Goal: Contribute content

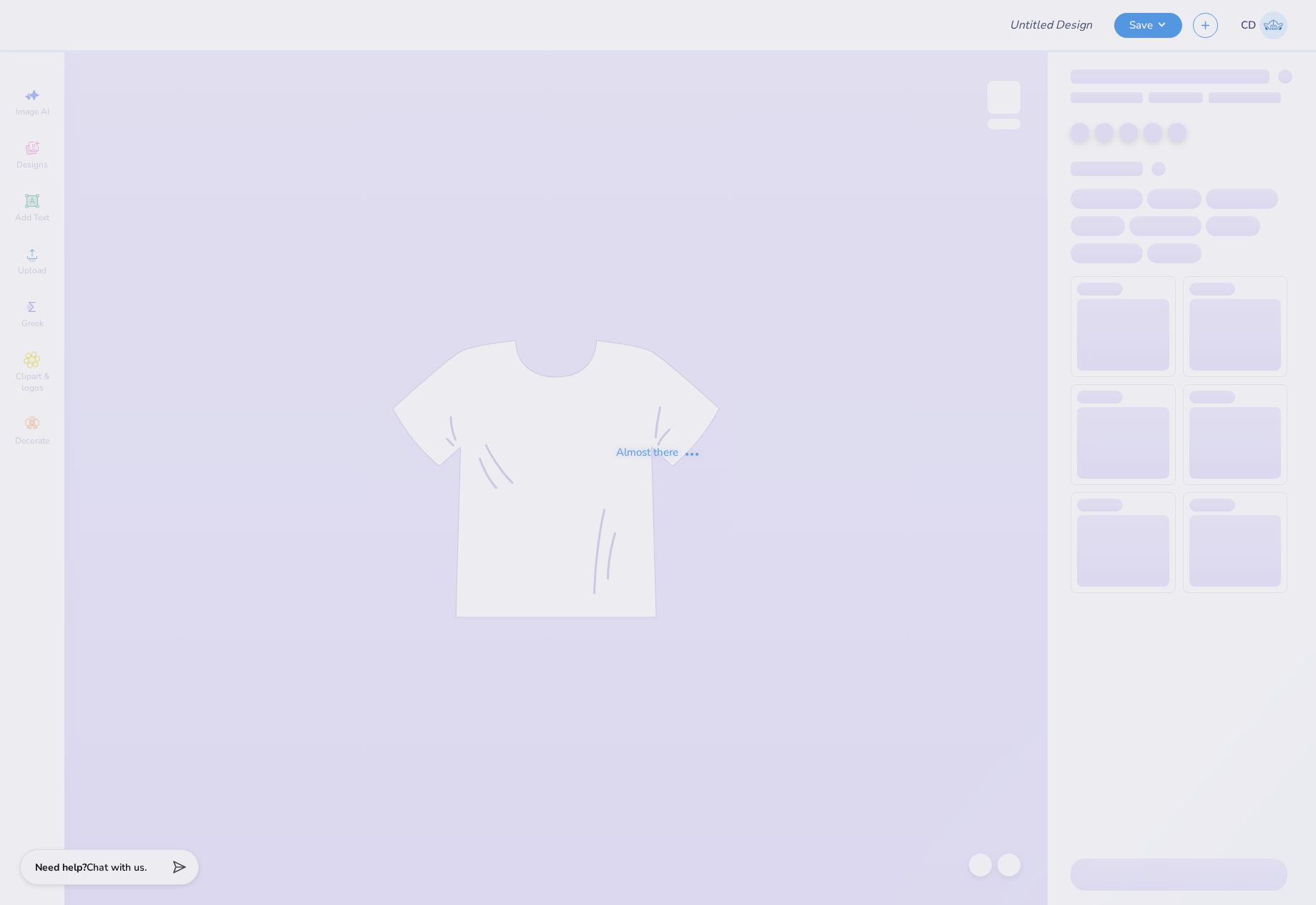
type input "Fall rush"
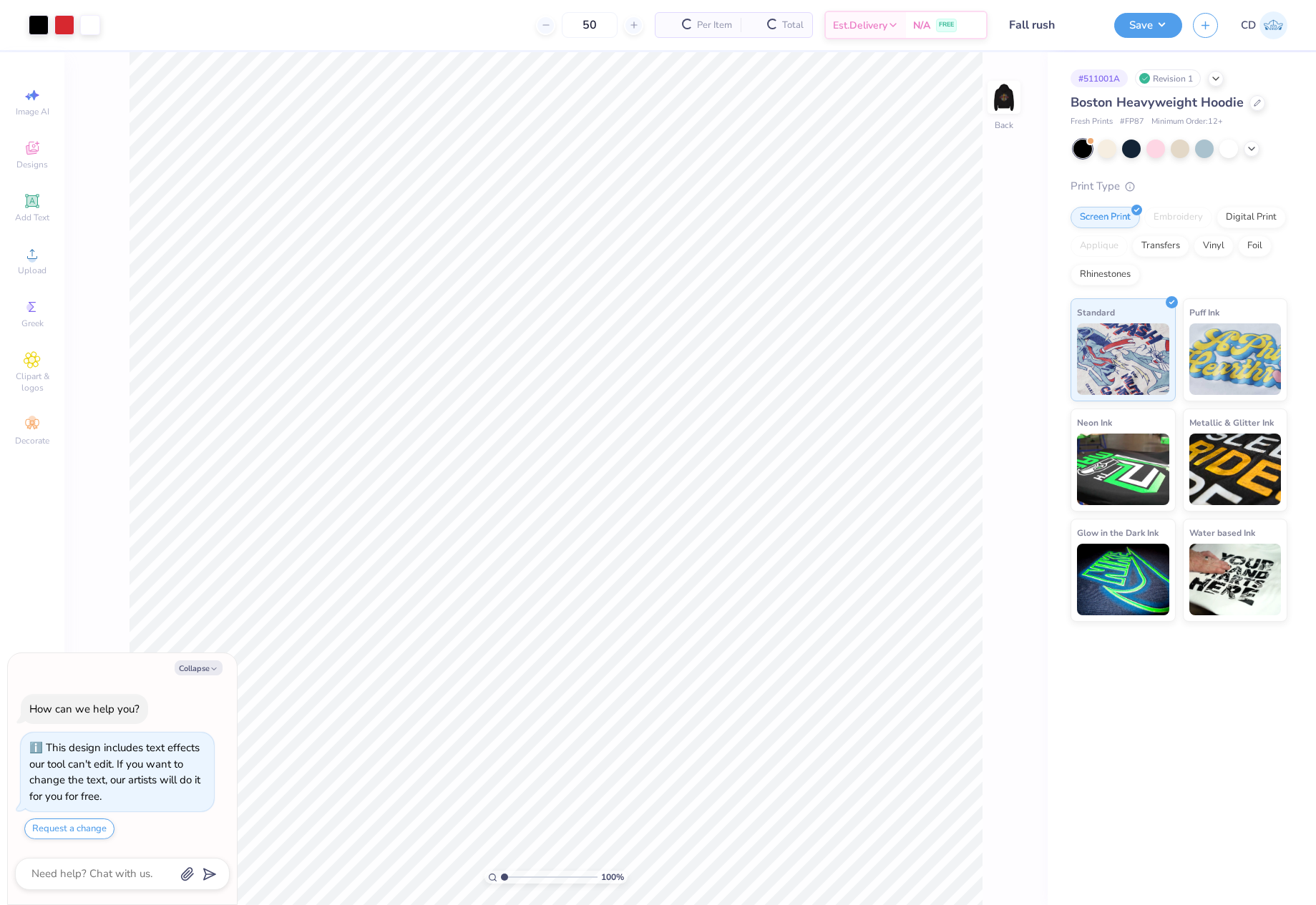
scroll to position [41, 0]
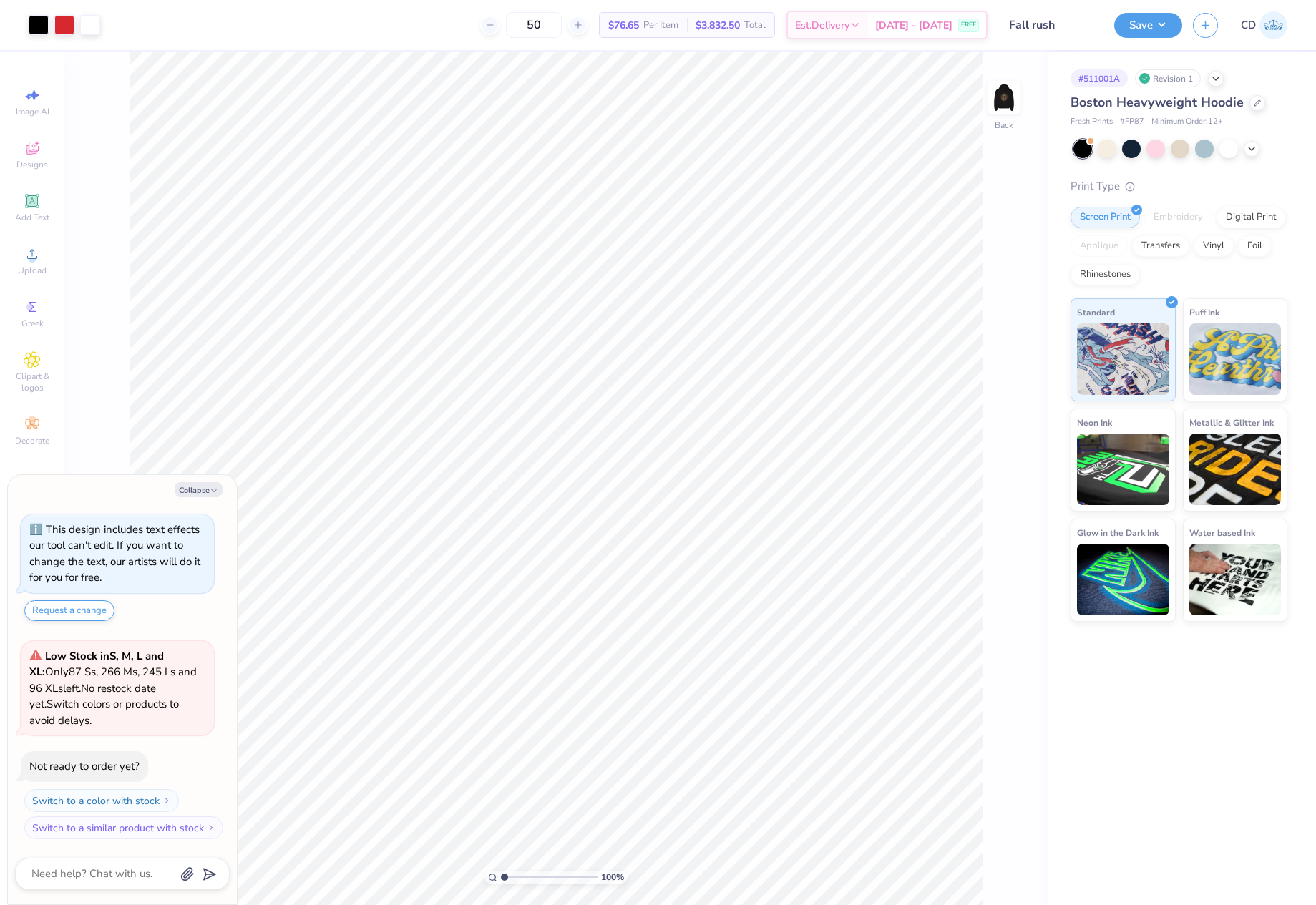
type textarea "x"
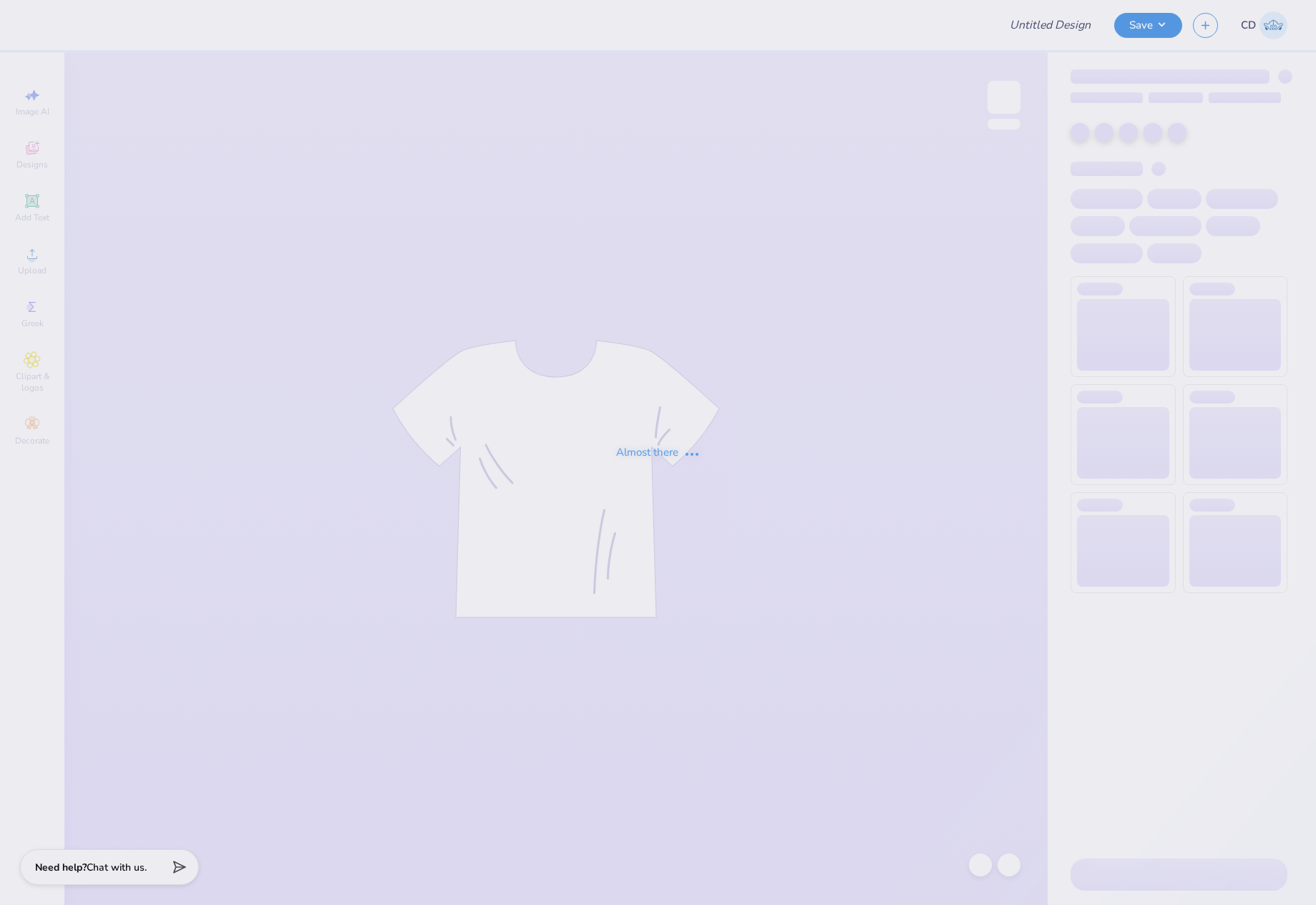
type input "New member tote"
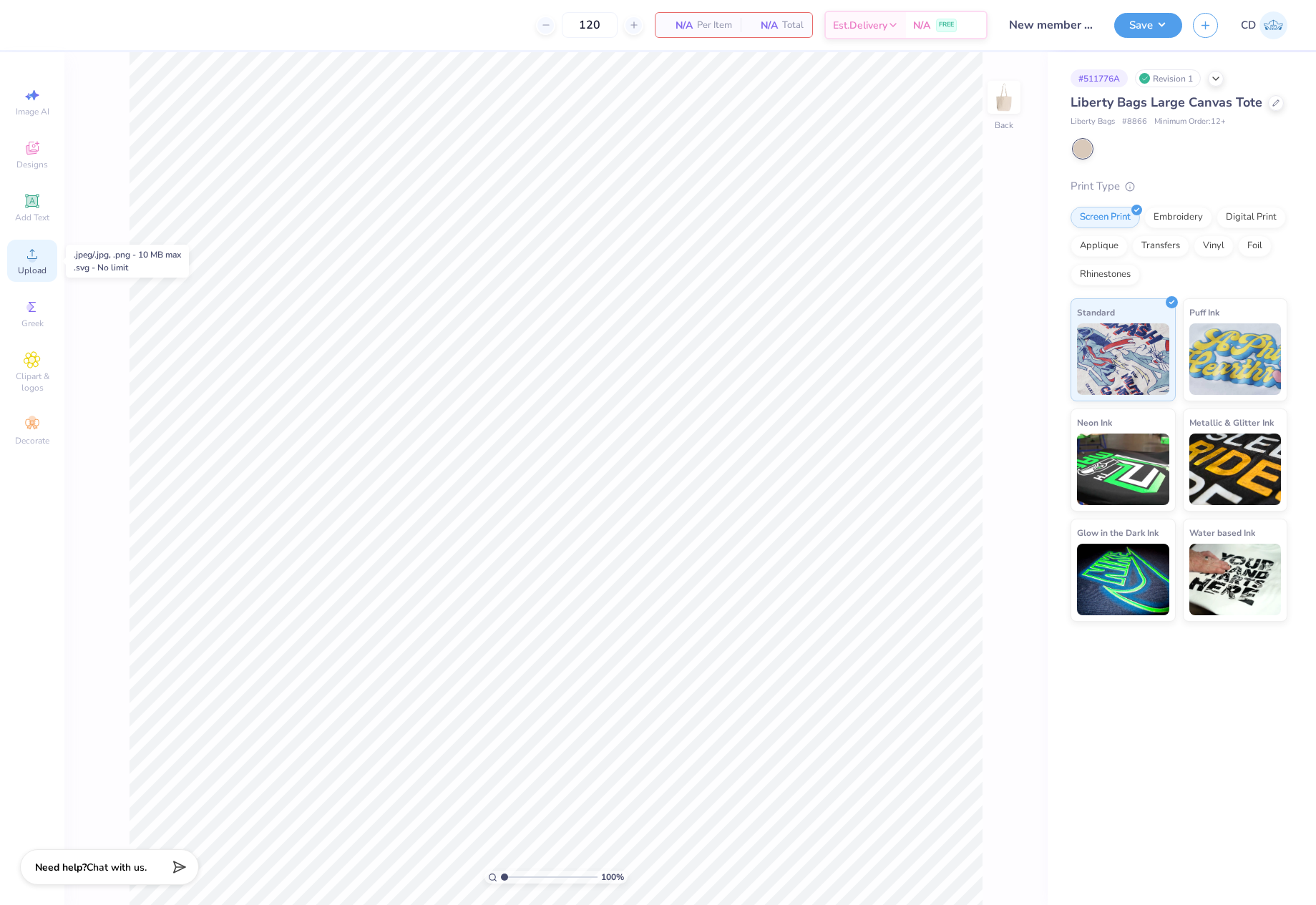
click at [34, 259] on icon at bounding box center [32, 253] width 10 height 10
click at [40, 259] on icon at bounding box center [32, 253] width 17 height 17
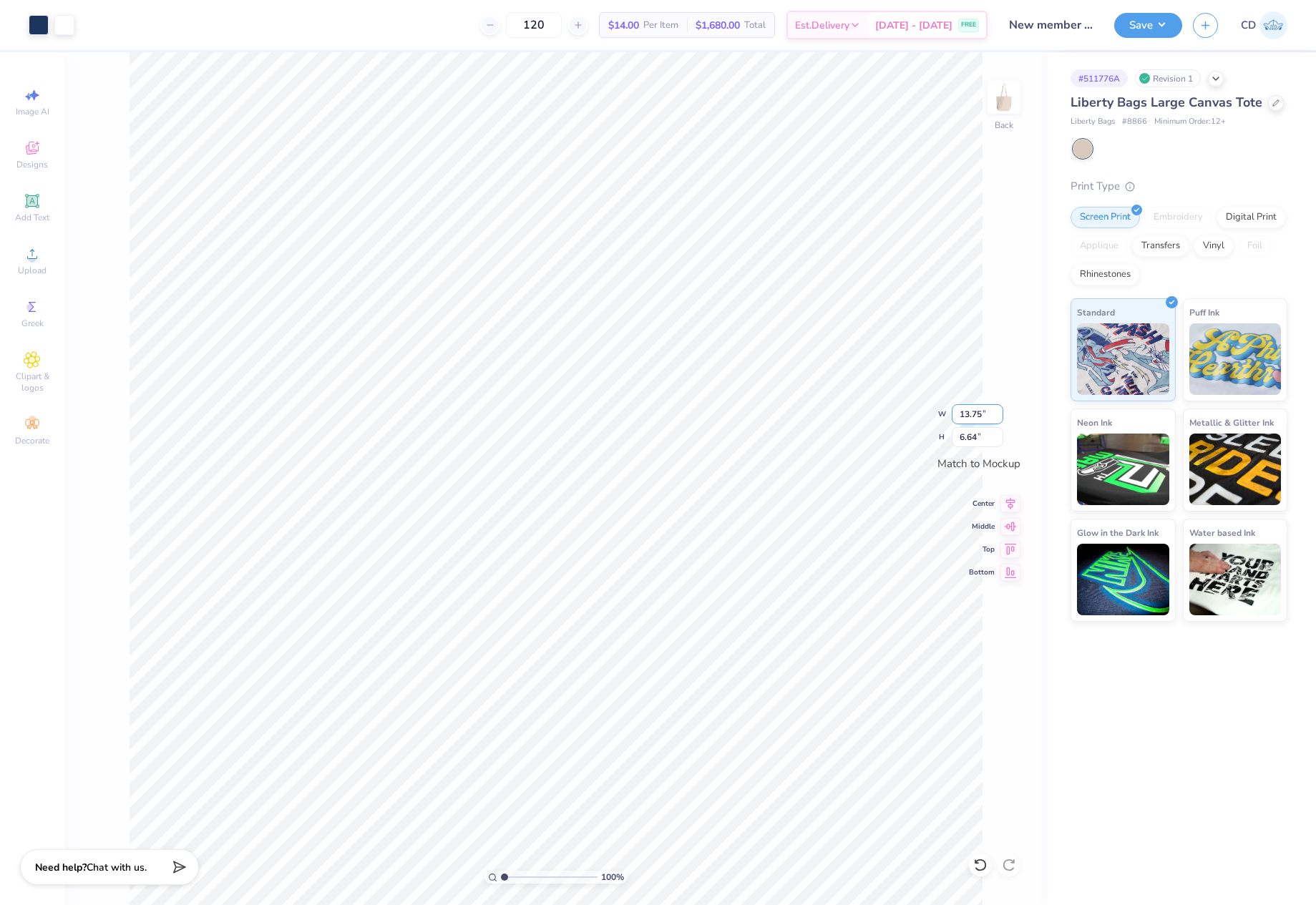
drag, startPoint x: 956, startPoint y: 411, endPoint x: 992, endPoint y: 407, distance: 36.2
click at [992, 407] on input "13.75" at bounding box center [977, 414] width 51 height 20
type input "10.00"
type input "4.83"
click at [1006, 502] on icon at bounding box center [1010, 501] width 20 height 17
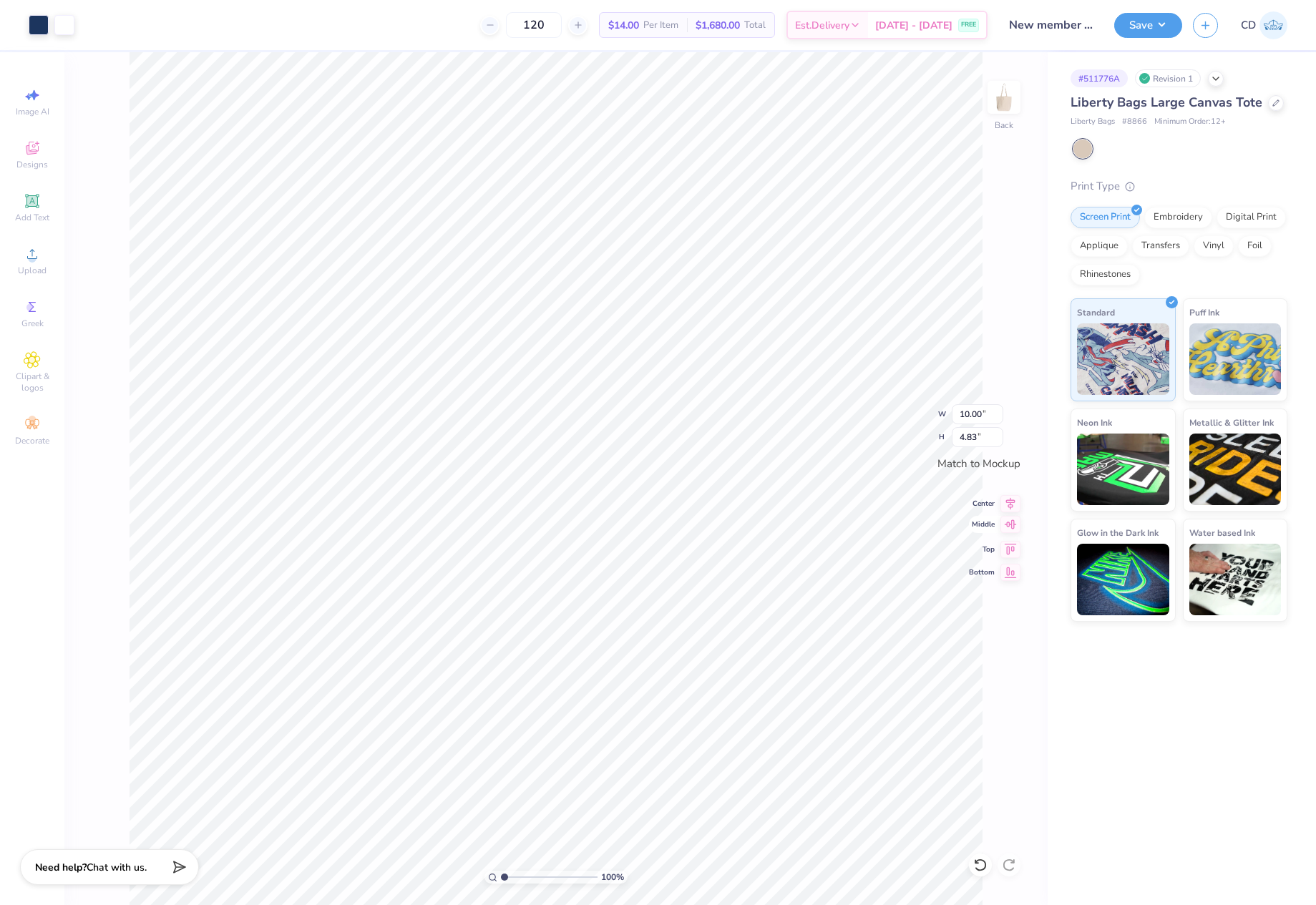
click at [1013, 528] on icon at bounding box center [1010, 524] width 12 height 9
click at [1144, 24] on button "Save" at bounding box center [1147, 23] width 68 height 25
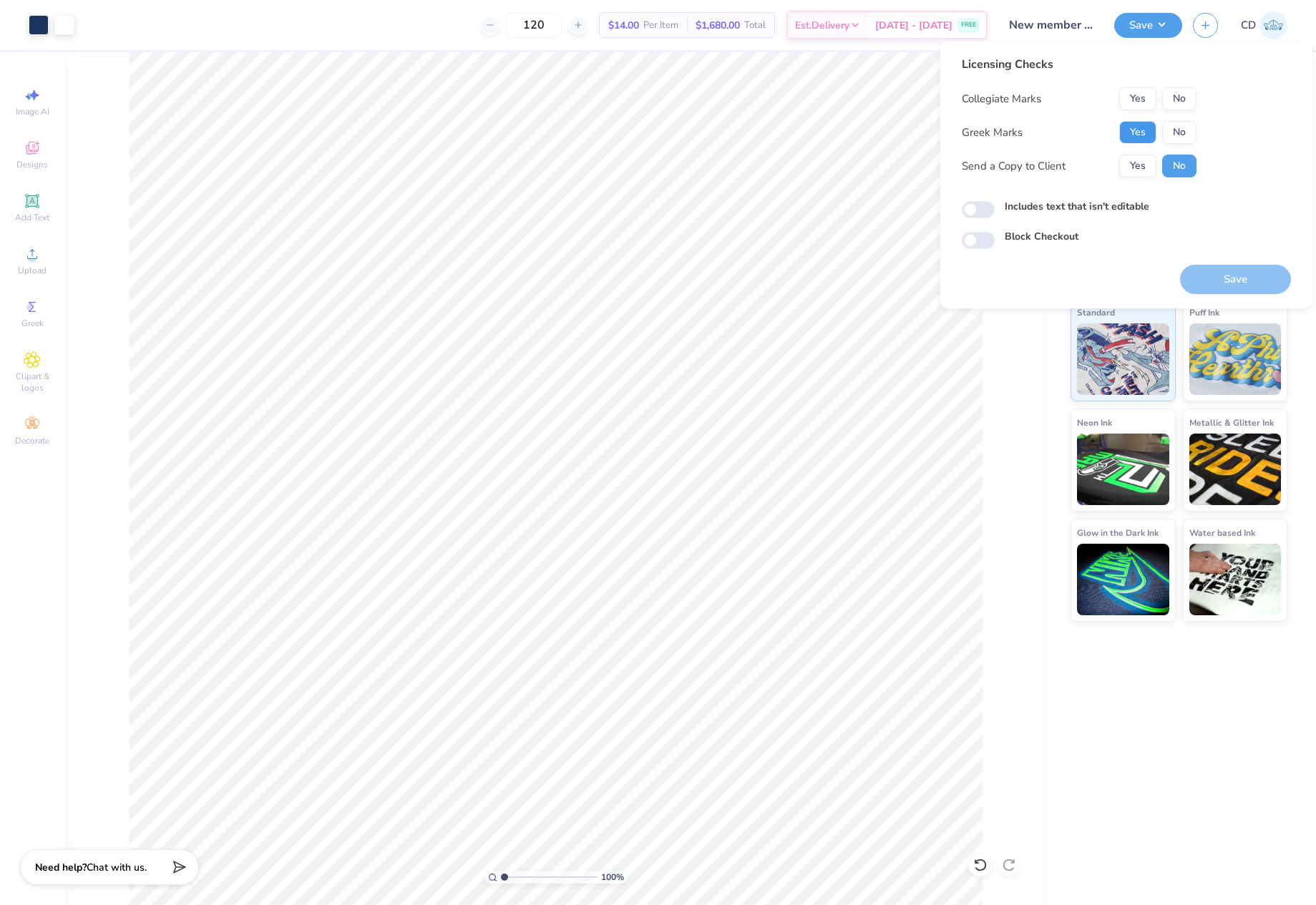
click at [1137, 137] on button "Yes" at bounding box center [1137, 132] width 37 height 23
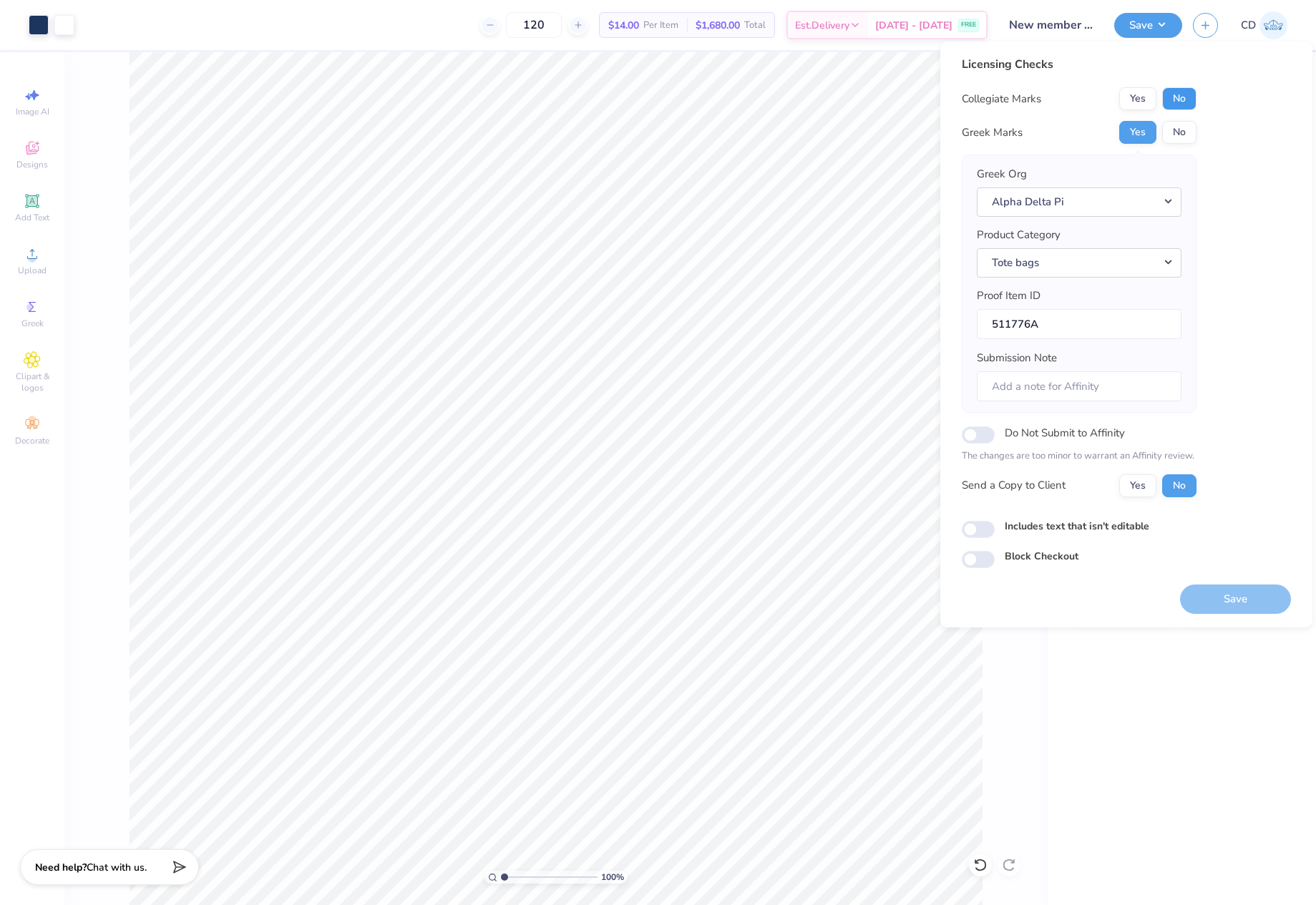
click at [1178, 96] on button "No" at bounding box center [1179, 98] width 34 height 23
click at [1071, 389] on input "Submission Note" at bounding box center [1078, 387] width 205 height 31
click at [1030, 388] on input "Submission Note" at bounding box center [1078, 387] width 205 height 31
type input "Alpha Gamma, General Merch"
click at [984, 533] on input "Includes text that isn't editable" at bounding box center [978, 529] width 33 height 17
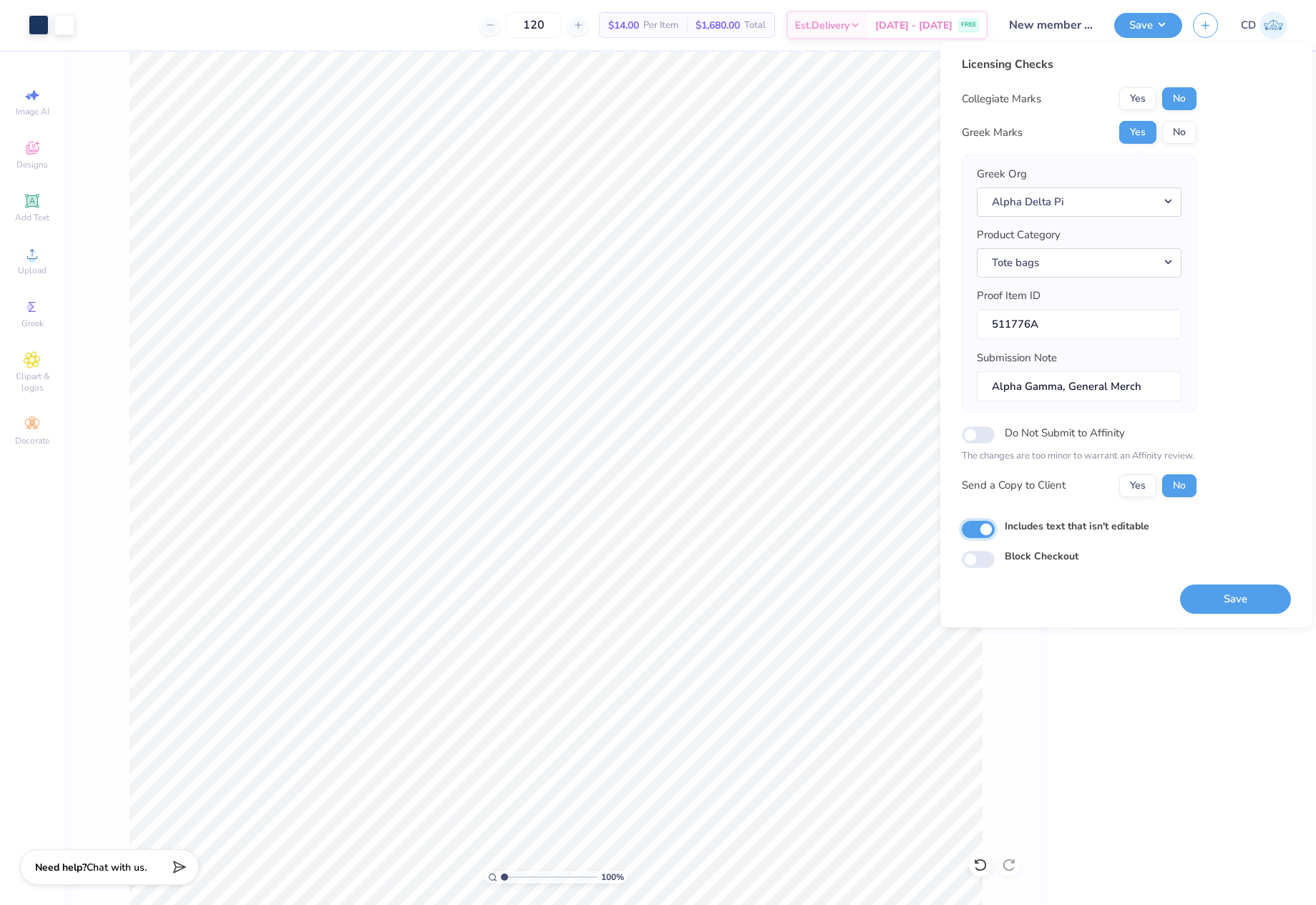
checkbox input "true"
click at [1220, 601] on button "Save" at bounding box center [1235, 599] width 111 height 30
